Goal: Communication & Community: Answer question/provide support

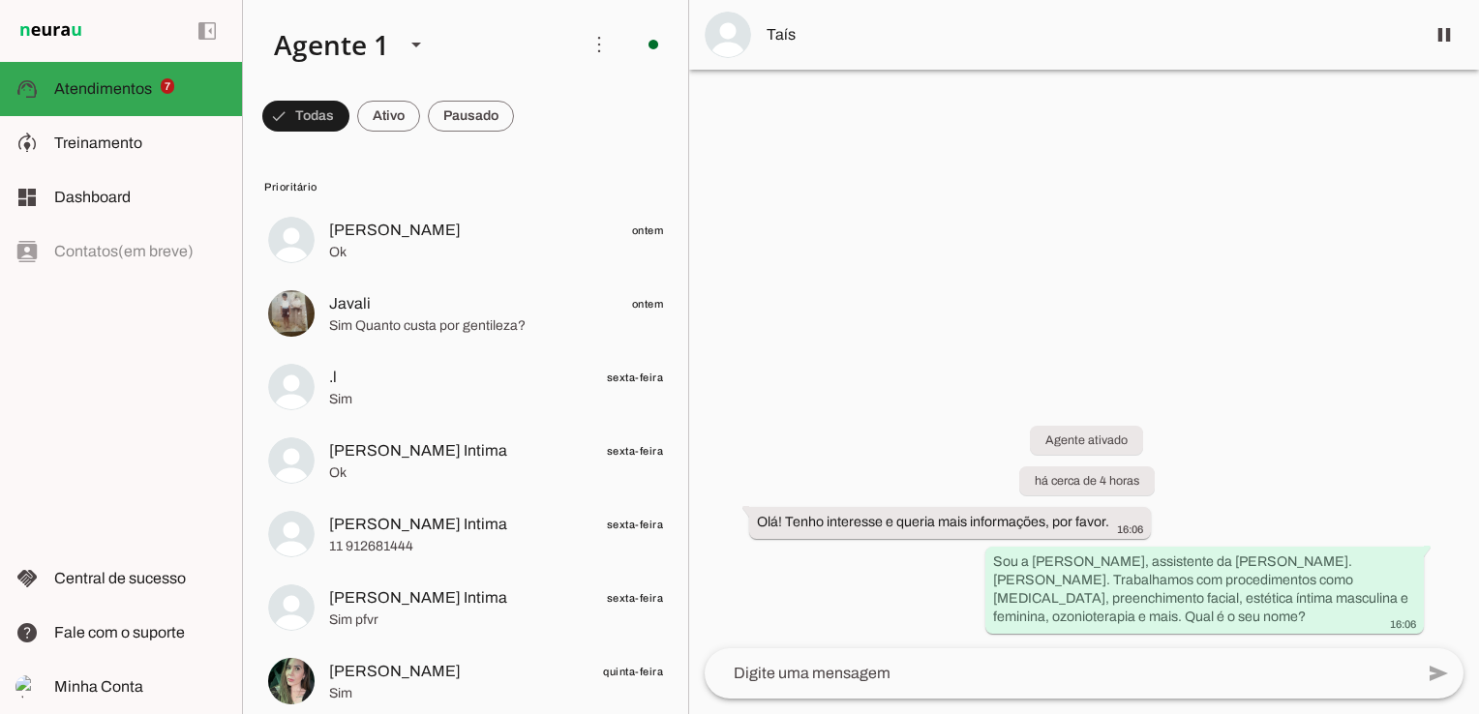
scroll to position [290, 0]
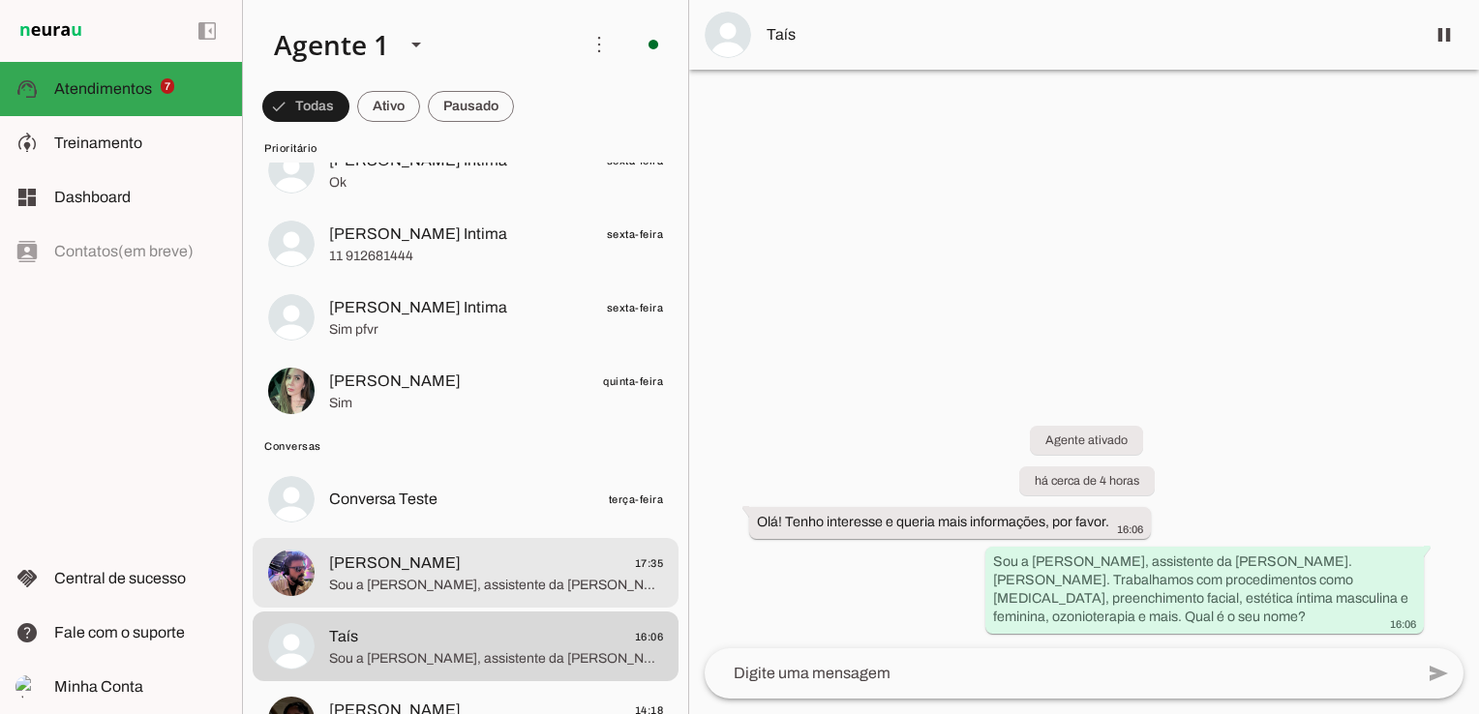
click at [458, 573] on span "Silas Vervloet 17:35" at bounding box center [496, 564] width 334 height 24
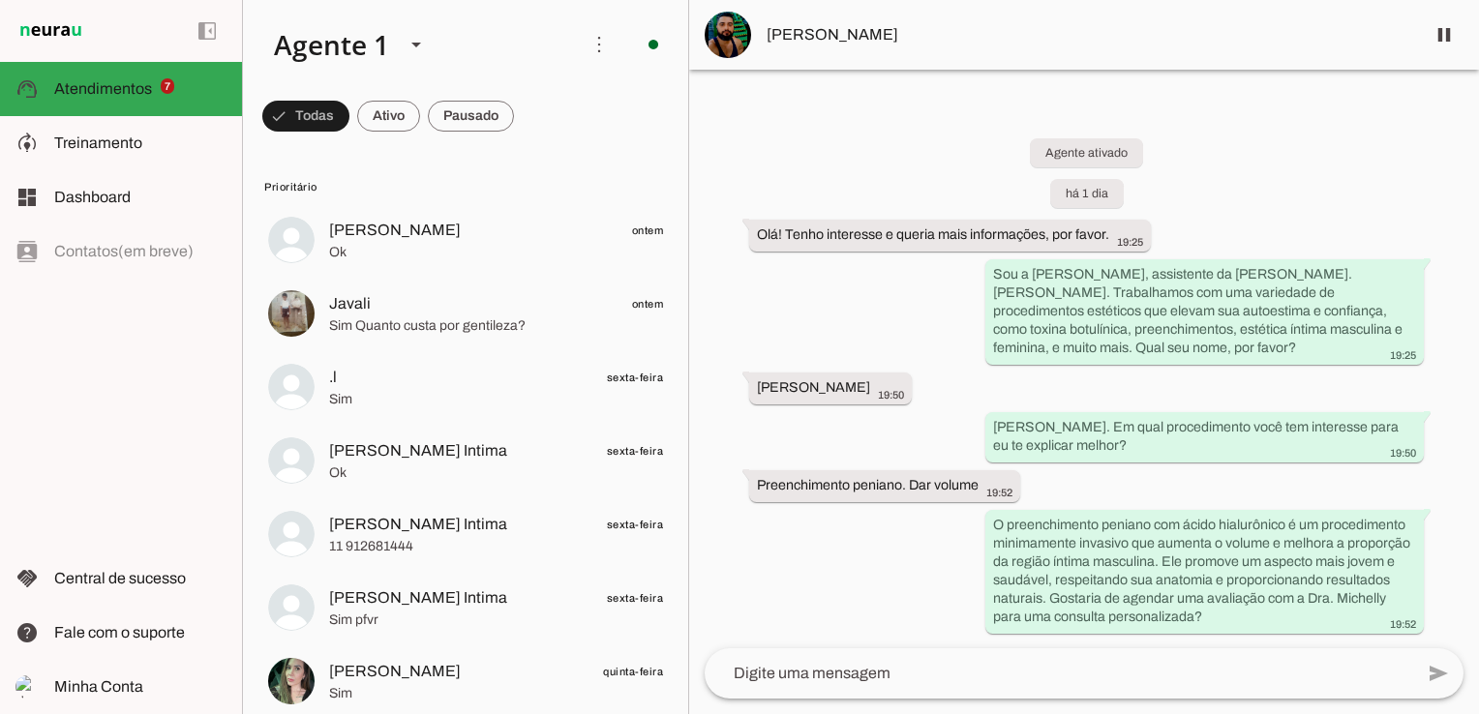
click at [600, 191] on span "Prioritário" at bounding box center [463, 186] width 399 height 15
